Goal: Task Accomplishment & Management: Manage account settings

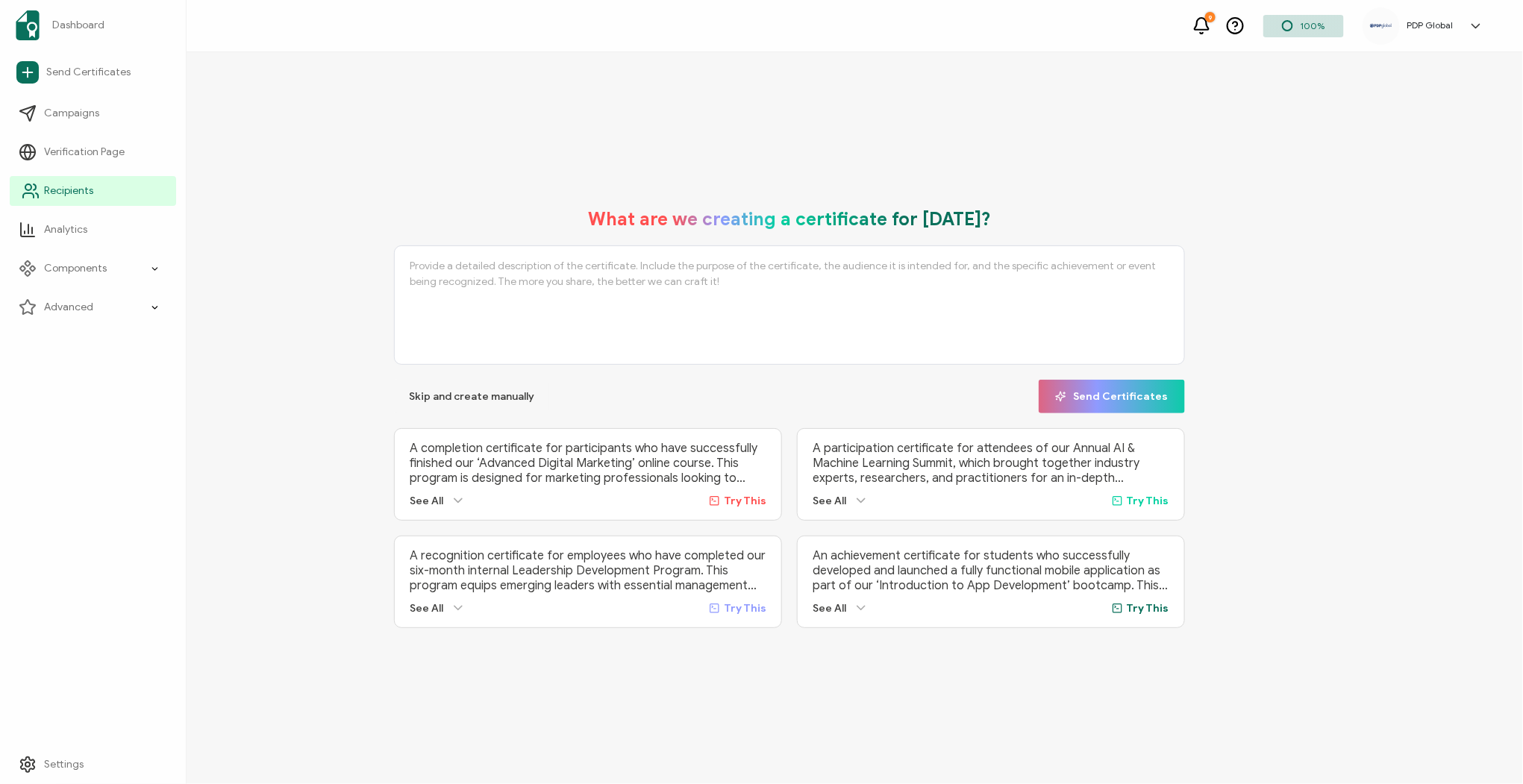
click at [60, 183] on span "Recipients" at bounding box center [69, 191] width 49 height 15
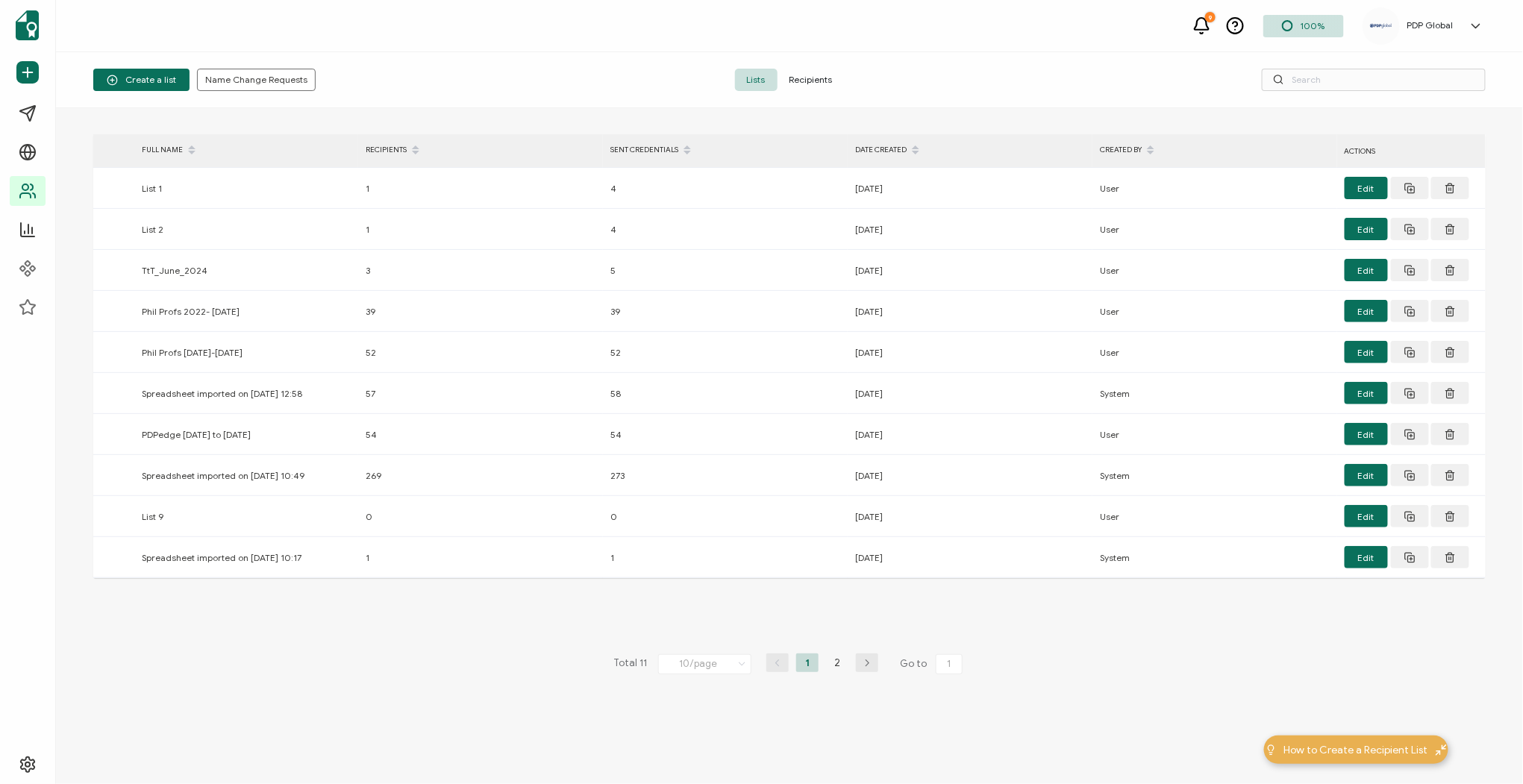
click at [822, 80] on span "Recipients" at bounding box center [811, 79] width 67 height 22
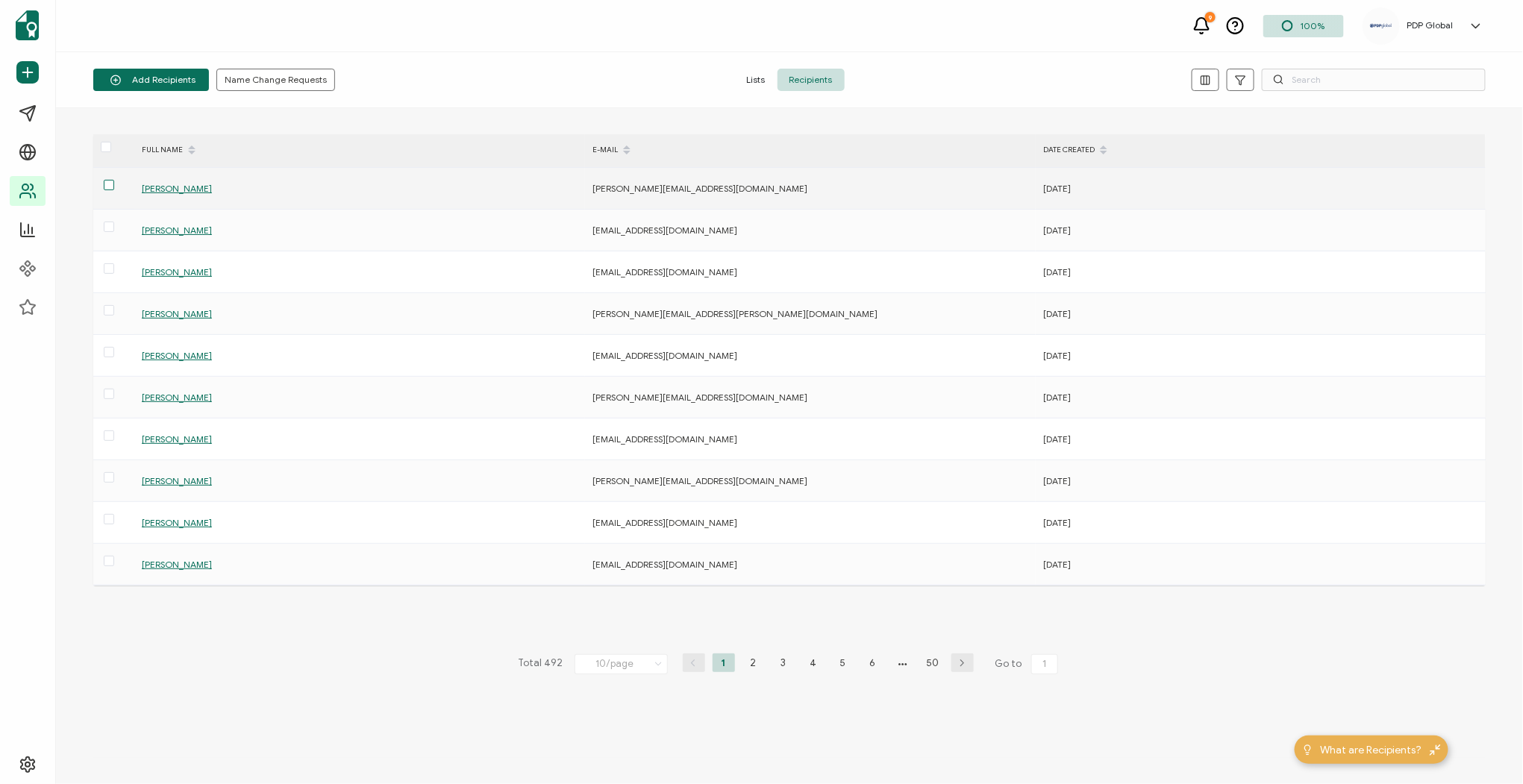
click at [105, 183] on span at bounding box center [109, 185] width 11 height 11
click at [115, 179] on input "checkbox" at bounding box center [115, 179] width 0 height 0
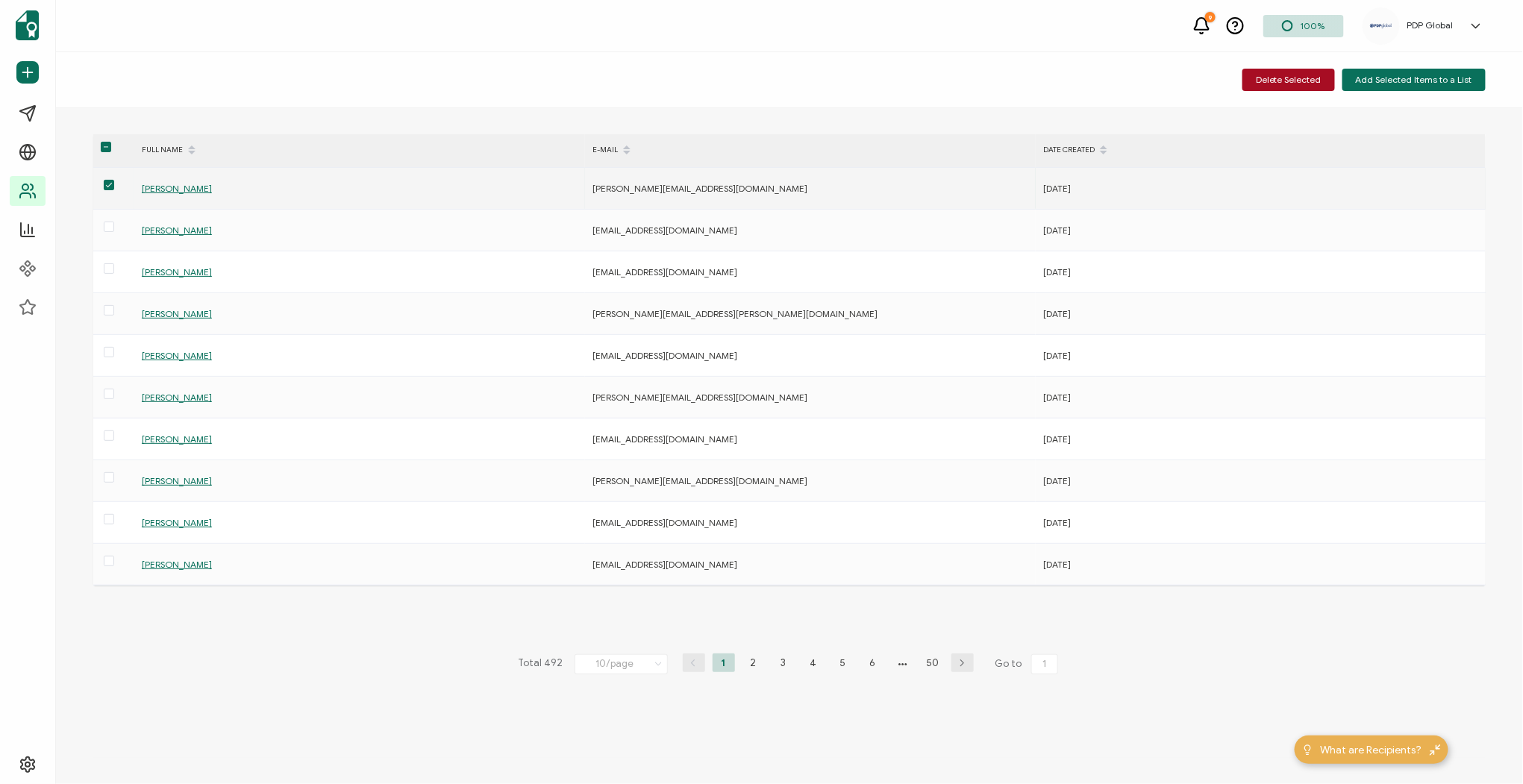
click at [173, 189] on span "[PERSON_NAME]" at bounding box center [177, 188] width 70 height 11
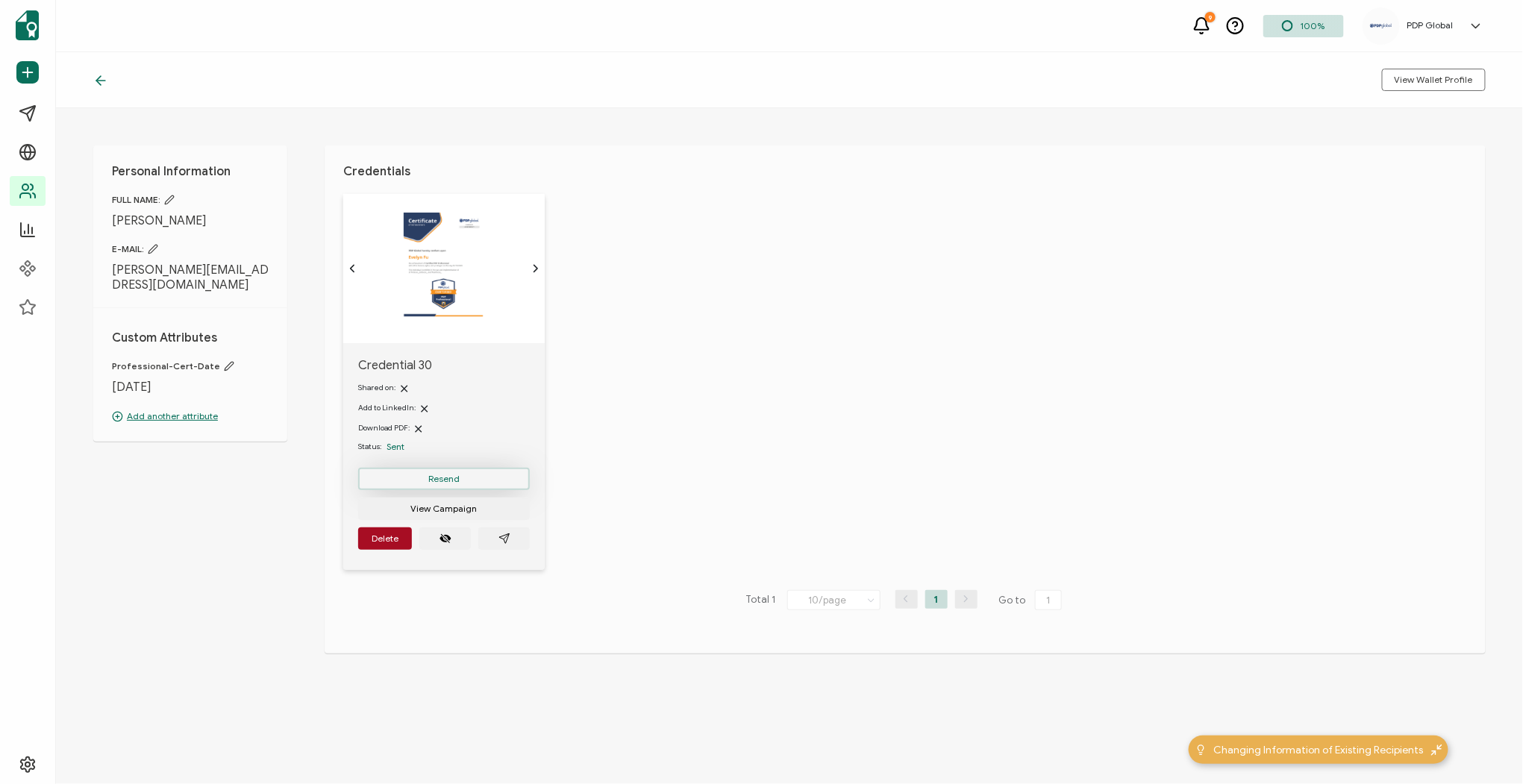
click at [447, 474] on span "Resend" at bounding box center [444, 479] width 31 height 9
